Goal: Obtain resource: Download file/media

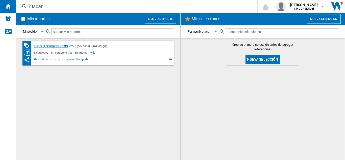
click at [58, 47] on div "Todos los productos" at bounding box center [50, 46] width 35 height 6
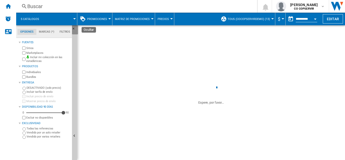
click at [73, 28] on ng-md-icon "Ocultar" at bounding box center [75, 30] width 6 height 6
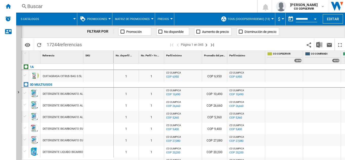
click at [272, 19] on div at bounding box center [272, 18] width 3 height 1
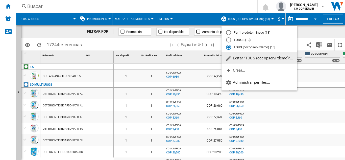
click at [315, 86] on md-backdrop at bounding box center [172, 80] width 345 height 160
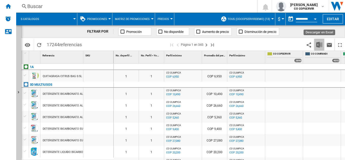
click at [319, 46] on img "Descargar en Excel" at bounding box center [319, 45] width 6 height 6
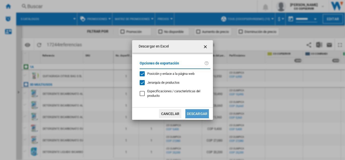
click at [200, 116] on button "Descargar" at bounding box center [198, 113] width 24 height 9
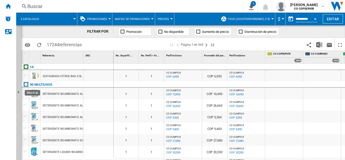
click at [18, 92] on ng-md-icon "Mostrar" at bounding box center [19, 93] width 6 height 6
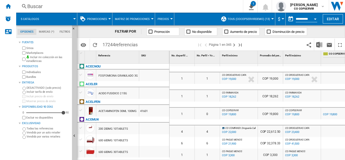
scroll to position [0, 152]
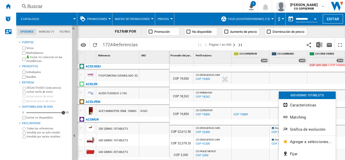
click at [274, 142] on div at bounding box center [172, 80] width 345 height 160
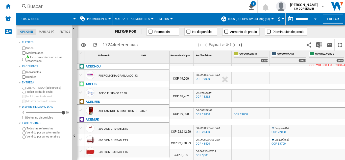
click at [278, 142] on div "COP 33,700" at bounding box center [279, 143] width 14 height 3
